Goal: Task Accomplishment & Management: Use online tool/utility

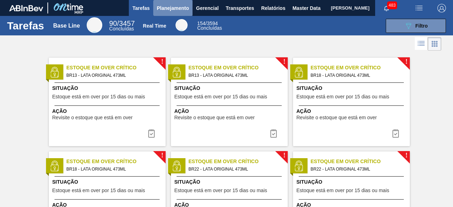
click at [165, 5] on span "Planejamento" at bounding box center [173, 8] width 32 height 8
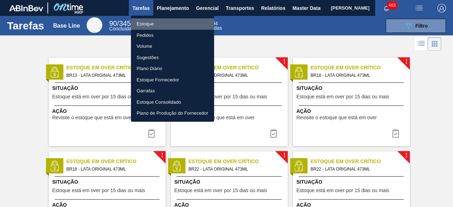
click at [150, 24] on li "Estoque" at bounding box center [172, 23] width 83 height 11
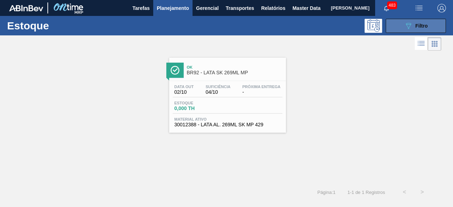
click at [419, 33] on button "089F7B8B-B2A5-4AFE-B5C0-19BA573D28AC Filtro" at bounding box center [416, 26] width 60 height 14
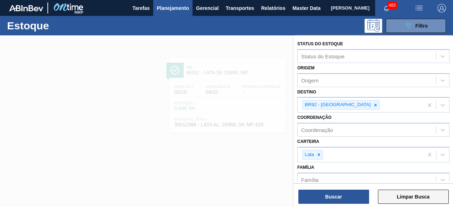
click at [408, 193] on button "Limpar Busca" at bounding box center [413, 197] width 71 height 14
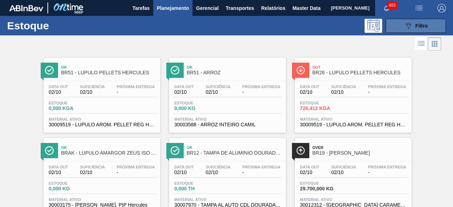
click at [409, 30] on icon "089F7B8B-B2A5-4AFE-B5C0-19BA573D28AC" at bounding box center [408, 26] width 8 height 8
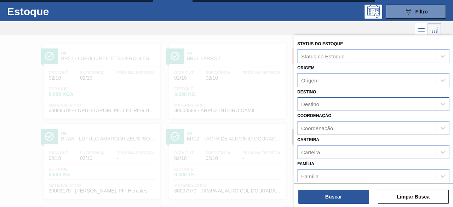
click at [333, 99] on div "Destino" at bounding box center [367, 104] width 138 height 10
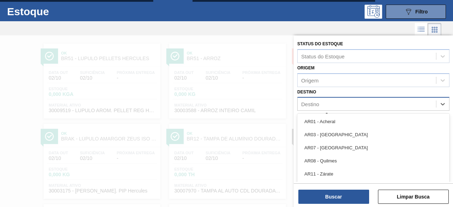
scroll to position [15, 0]
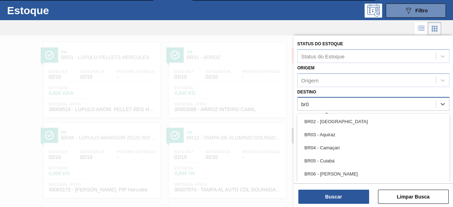
type input "br08"
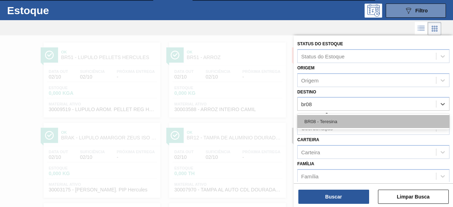
click at [337, 116] on div "BR08 - Teresina" at bounding box center [373, 121] width 152 height 13
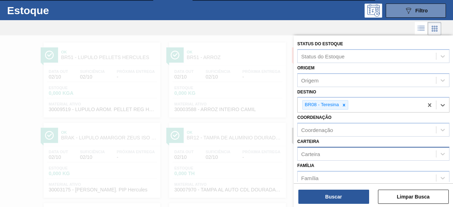
scroll to position [80, 0]
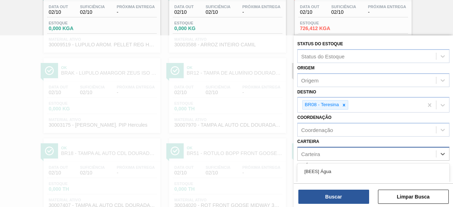
click at [340, 151] on div "Carteira" at bounding box center [367, 154] width 138 height 10
type input "lata"
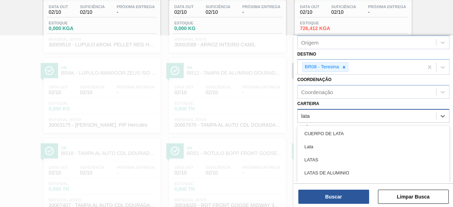
scroll to position [39, 0]
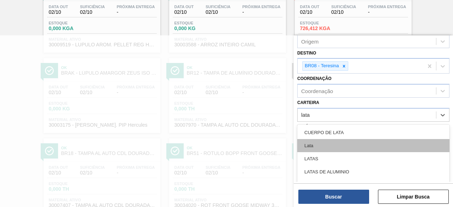
click at [329, 148] on div "Lata" at bounding box center [373, 145] width 152 height 13
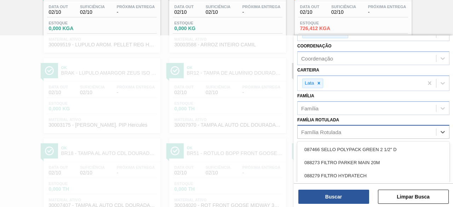
scroll to position [122, 0]
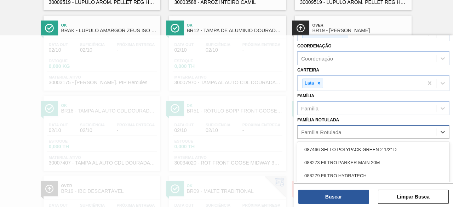
click at [337, 131] on div "Família Rotulada" at bounding box center [321, 132] width 40 height 6
type Rotulada "lata gca 3"
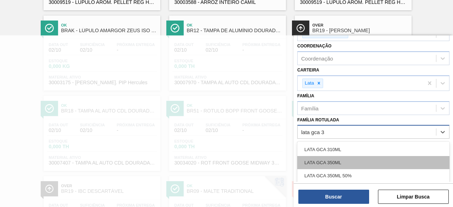
click at [337, 164] on div "LATA GCA 350ML" at bounding box center [373, 162] width 152 height 13
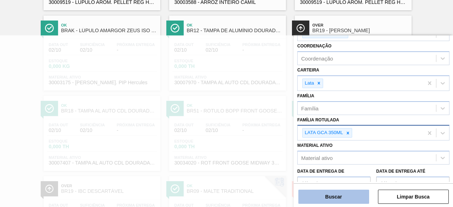
click at [354, 196] on button "Buscar" at bounding box center [333, 197] width 71 height 14
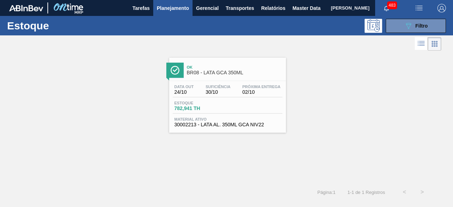
click at [198, 87] on div "Data out 24/10 Suficiência 30/10 Próxima Entrega 02/10" at bounding box center [228, 91] width 110 height 13
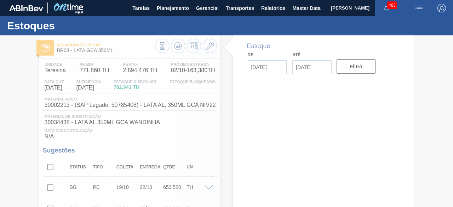
type input "[DATE]"
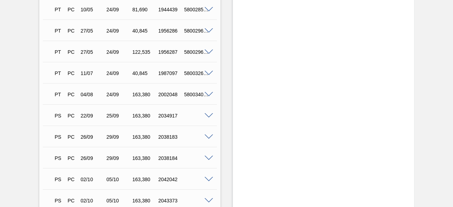
scroll to position [693, 0]
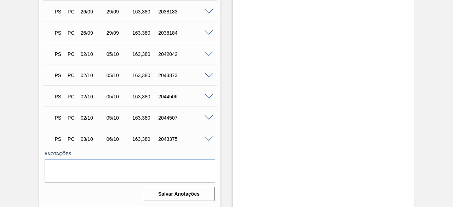
click at [209, 117] on span at bounding box center [209, 117] width 8 height 5
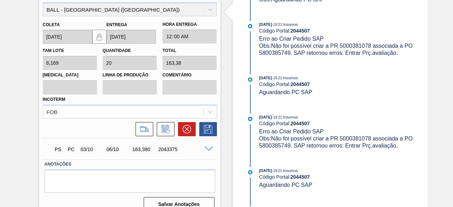
scroll to position [855, 0]
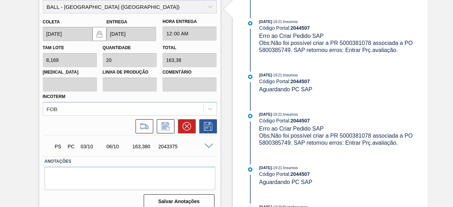
click at [208, 147] on span at bounding box center [209, 146] width 8 height 5
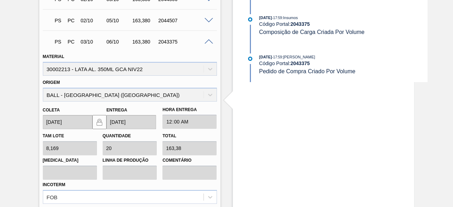
scroll to position [863, 0]
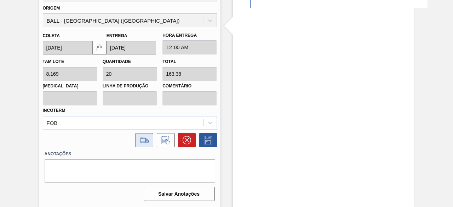
click at [142, 142] on icon at bounding box center [144, 140] width 11 height 8
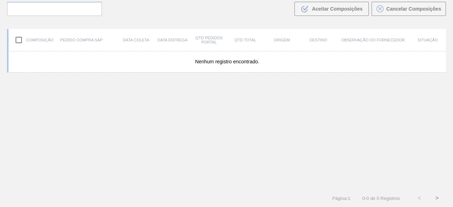
scroll to position [51, 0]
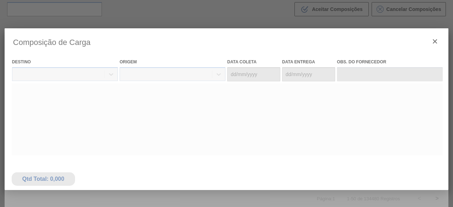
type coleta "[DATE]"
type entrega "[DATE]"
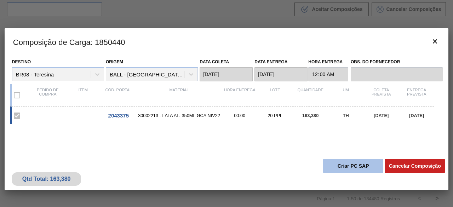
click at [333, 163] on button "Criar PC SAP" at bounding box center [353, 166] width 60 height 14
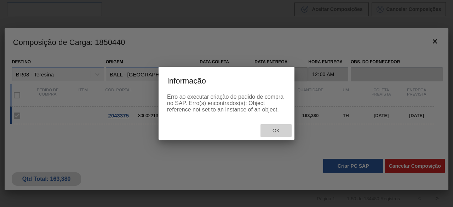
click at [274, 131] on span "Ok" at bounding box center [276, 131] width 18 height 6
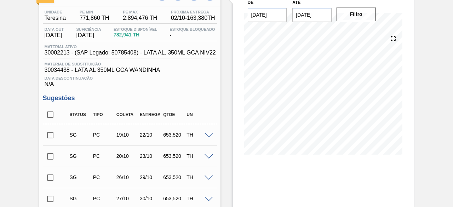
scroll to position [8, 0]
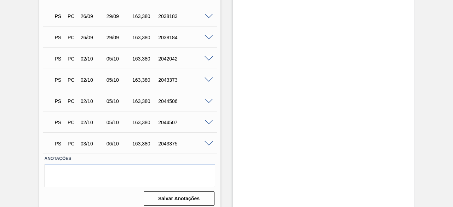
scroll to position [693, 0]
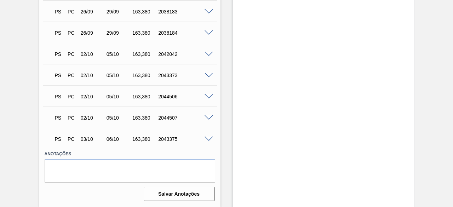
click at [207, 140] on span at bounding box center [209, 139] width 8 height 5
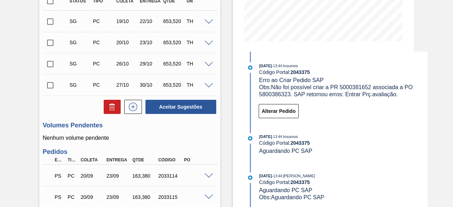
scroll to position [156, 0]
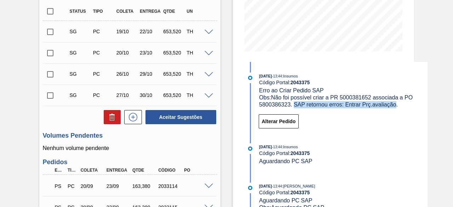
drag, startPoint x: 294, startPoint y: 104, endPoint x: 394, endPoint y: 105, distance: 100.5
click at [394, 105] on span "Obs: Não foi possível criar a PR 5000381652 associada a PO 5800386323. SAP reto…" at bounding box center [336, 100] width 155 height 13
copy span "SAP retornou erros: Entrar Prç.avaliação"
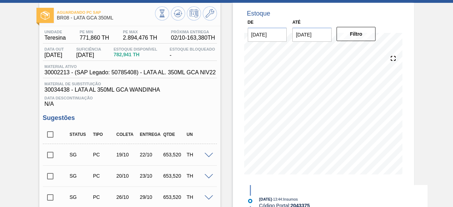
scroll to position [0, 0]
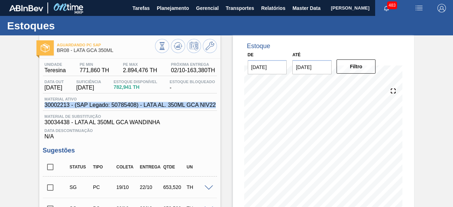
drag, startPoint x: 45, startPoint y: 106, endPoint x: 215, endPoint y: 108, distance: 169.9
click at [215, 108] on span "30002213 - (SAP Legado: 50785408) - LATA AL. 350ML GCA NIV22" at bounding box center [130, 105] width 171 height 6
copy span "30002213 - (SAP Legado: 50785408) - LATA AL. 350ML GCA NIV22"
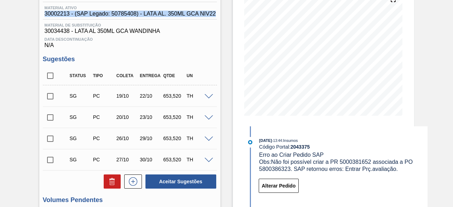
scroll to position [102, 0]
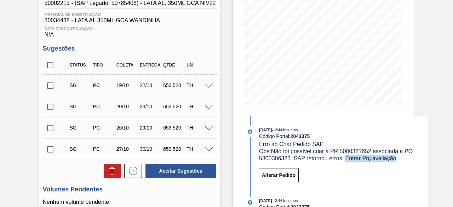
drag, startPoint x: 345, startPoint y: 159, endPoint x: 396, endPoint y: 160, distance: 50.6
click at [396, 160] on span "Obs: Não foi possível criar a PR 5000381652 associada a PO 5800386323. SAP reto…" at bounding box center [336, 154] width 155 height 13
copy span "Entrar Prç.avaliação"
